Goal: Task Accomplishment & Management: Manage account settings

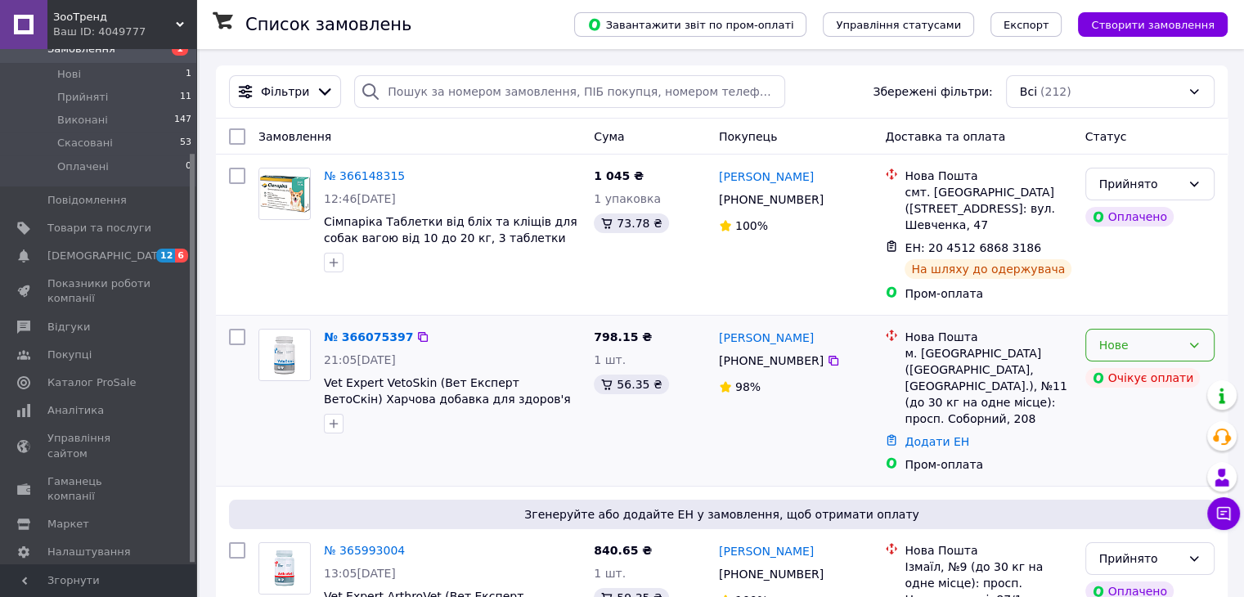
click at [1131, 335] on div "Нове" at bounding box center [1150, 345] width 129 height 33
click at [556, 374] on div "№ 366075397 21:05[DATE] Vet Expert VetoSkin (Вет Експерт ВетоСкін) Харчова доба…" at bounding box center [452, 381] width 270 height 118
click at [376, 394] on span "Vet Expert VetoSkin (Вет Експерт ВетоСкін) Харчова добавка для здоров'я шкіри т…" at bounding box center [447, 407] width 247 height 62
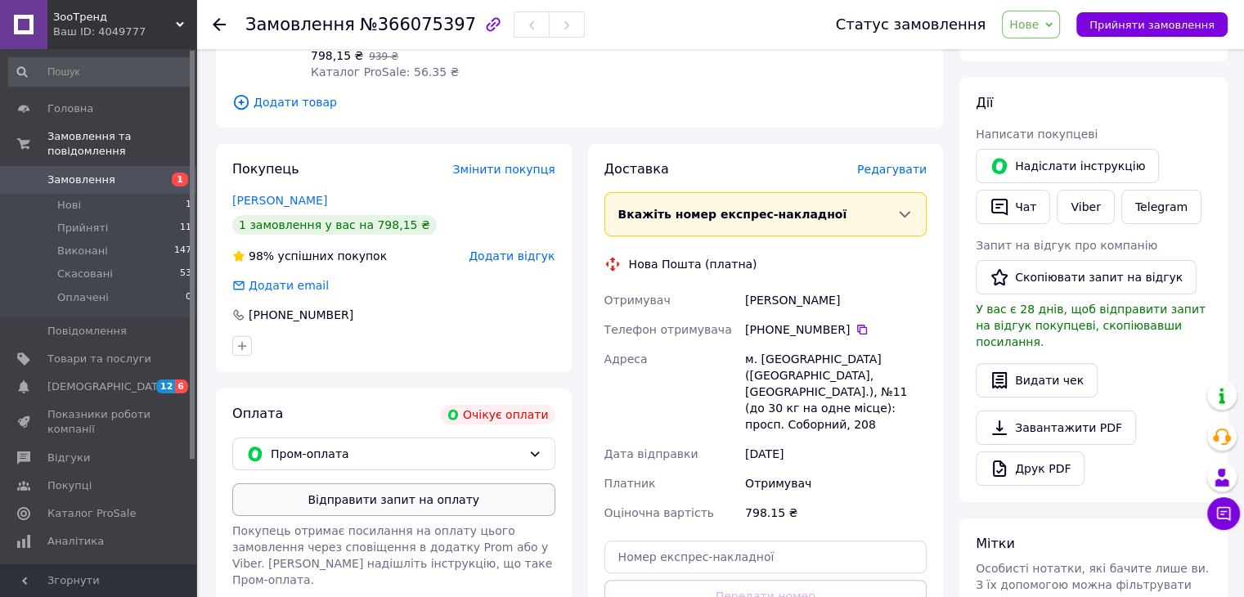
scroll to position [245, 0]
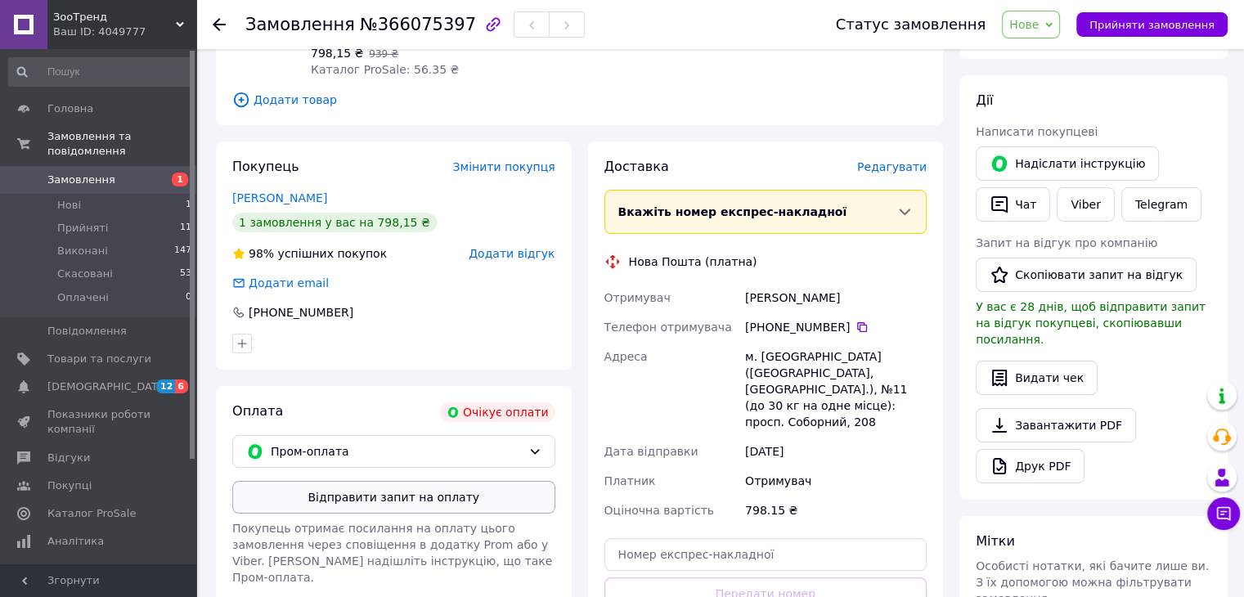
click at [506, 499] on button "Відправити запит на оплату" at bounding box center [393, 497] width 323 height 33
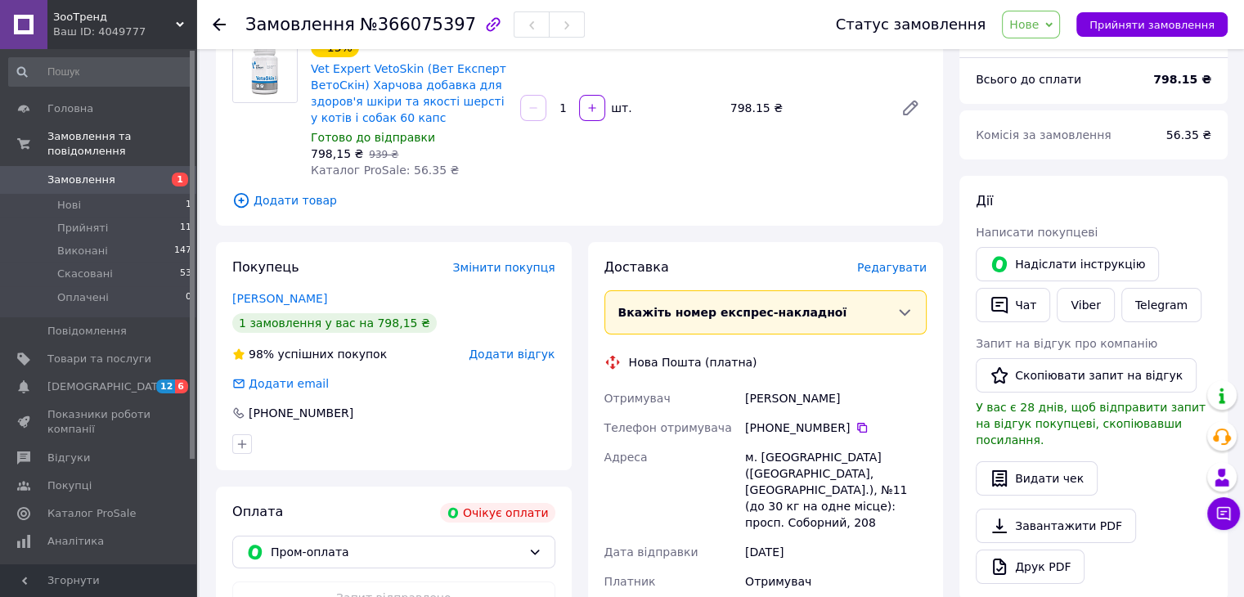
scroll to position [0, 0]
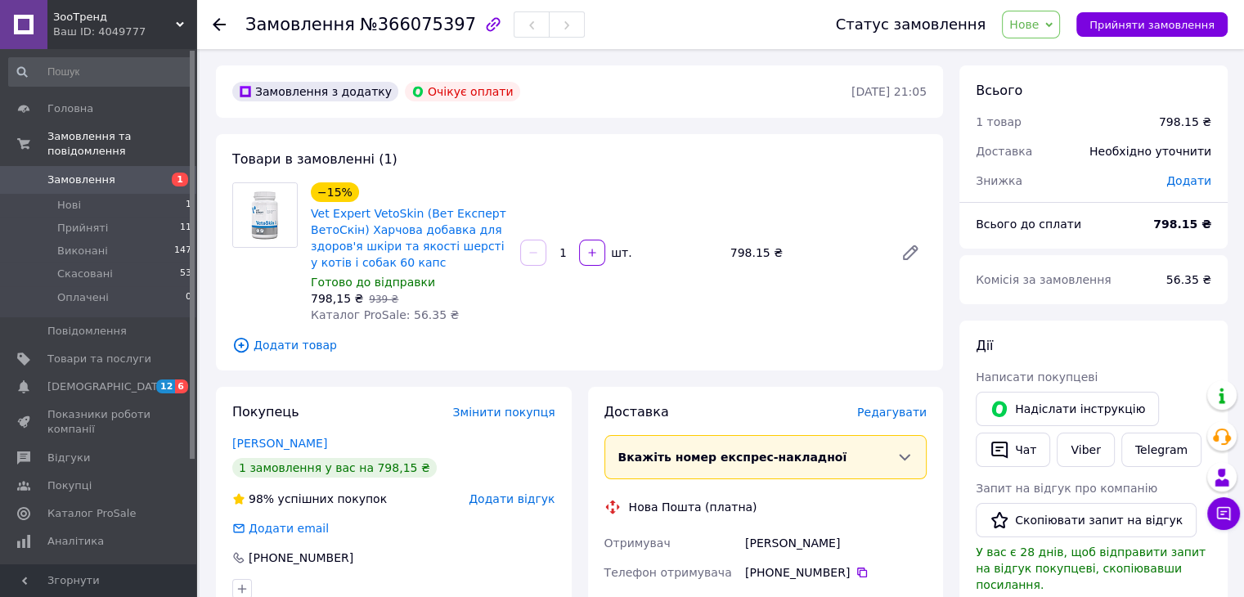
click at [82, 173] on span "Замовлення" at bounding box center [81, 180] width 68 height 15
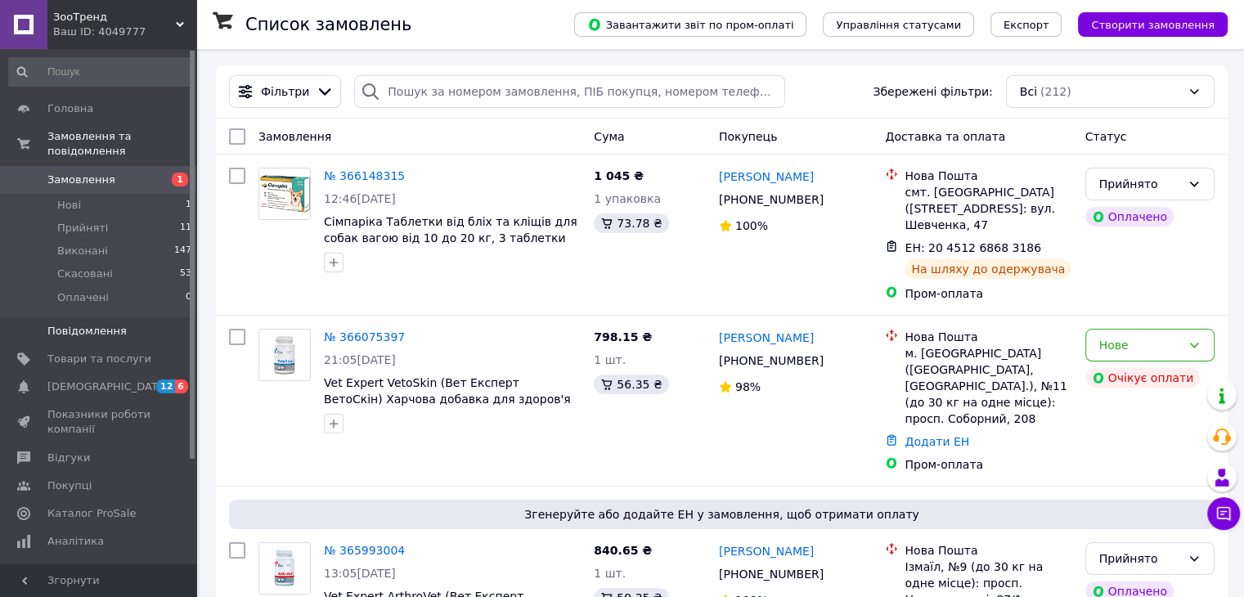
click at [86, 324] on span "Повідомлення" at bounding box center [86, 331] width 79 height 15
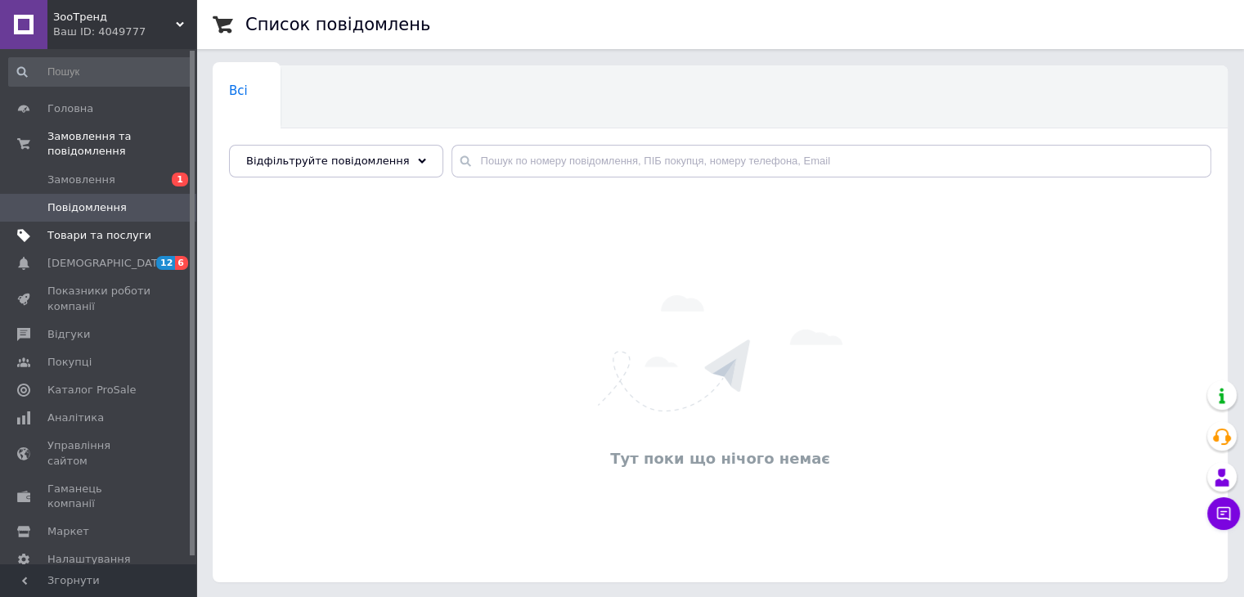
click at [121, 231] on link "Товари та послуги" at bounding box center [100, 236] width 201 height 28
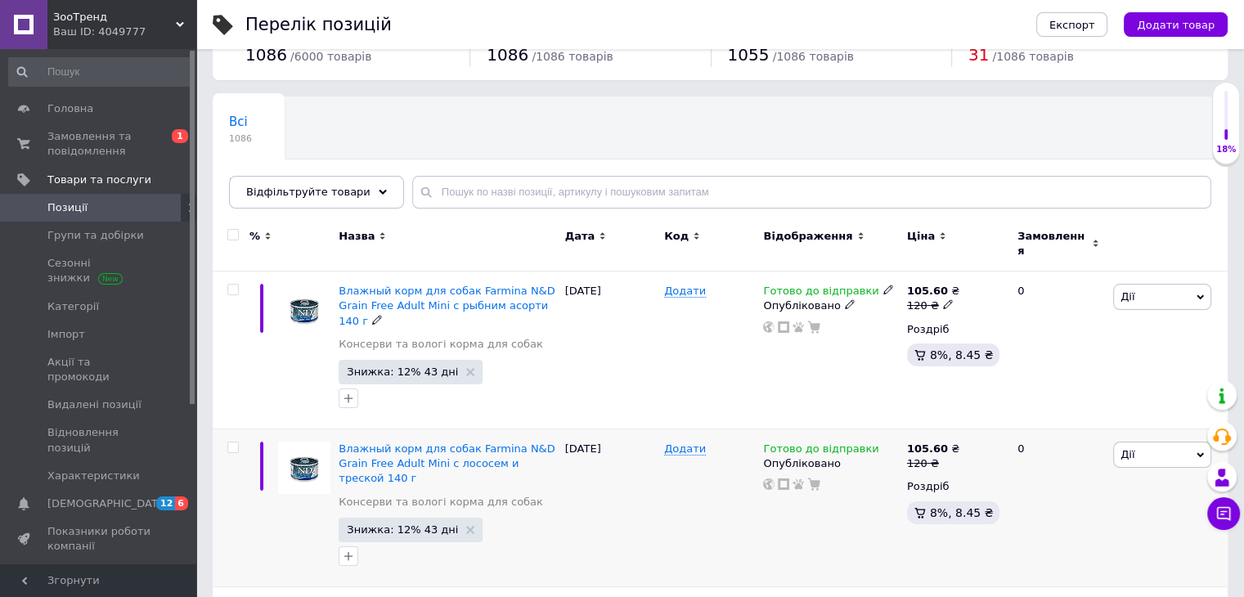
scroll to position [164, 0]
